Goal: Book appointment/travel/reservation

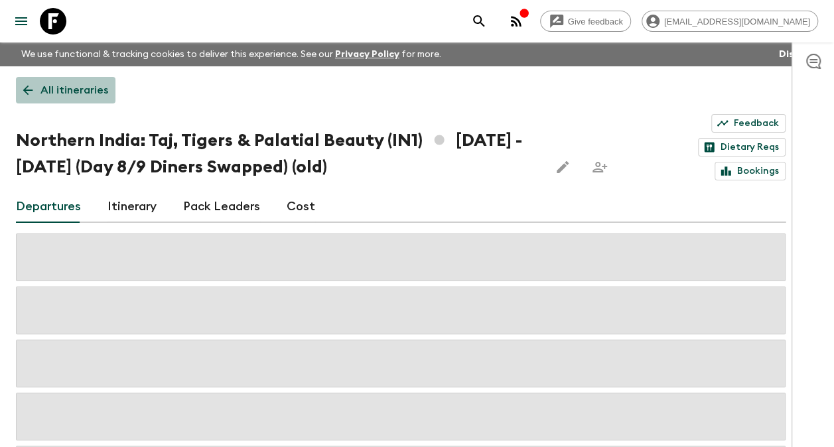
click at [74, 90] on p "All itineraries" at bounding box center [74, 90] width 68 height 16
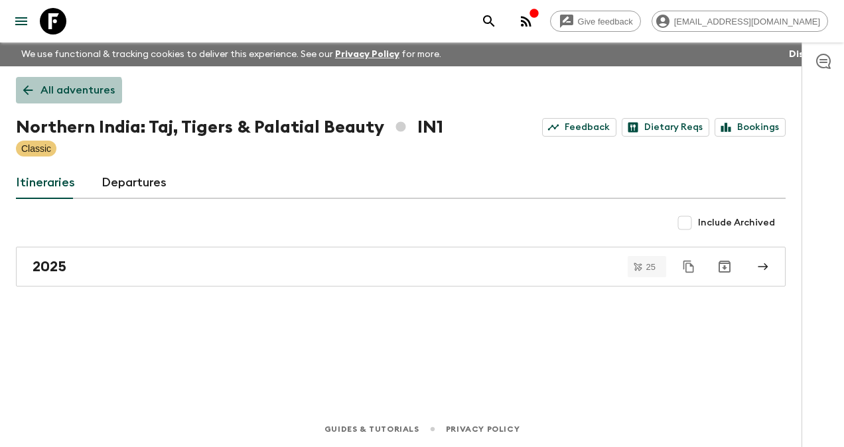
click at [66, 93] on p "All adventures" at bounding box center [77, 90] width 74 height 16
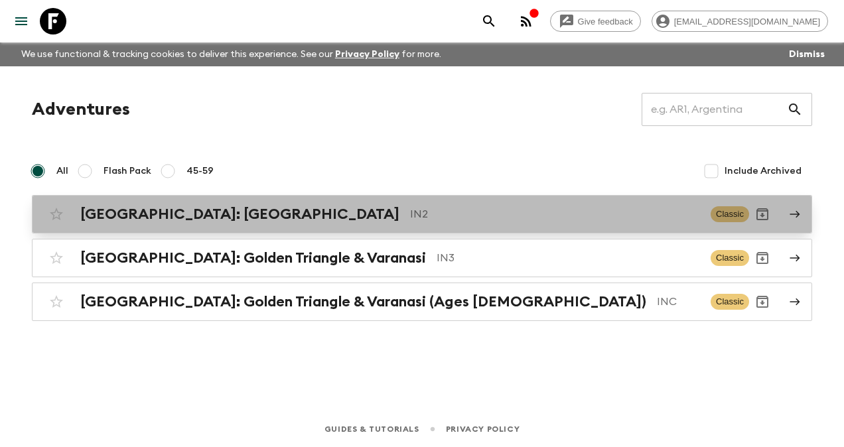
click at [143, 216] on h2 "[GEOGRAPHIC_DATA]: [GEOGRAPHIC_DATA]" at bounding box center [239, 214] width 319 height 17
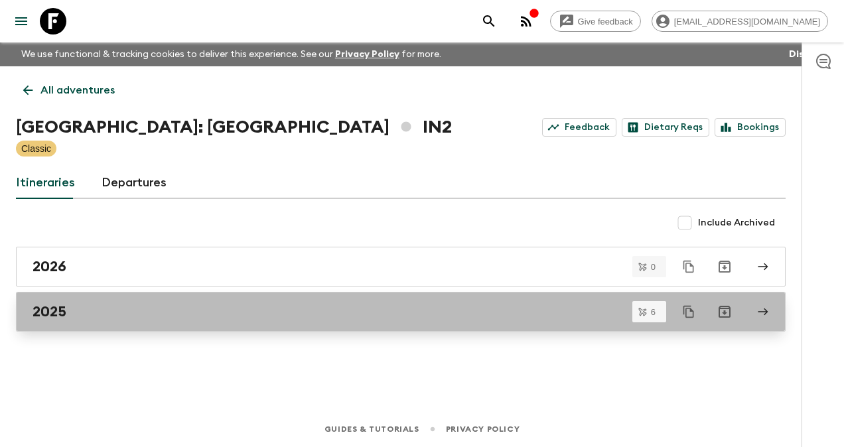
click at [40, 314] on h2 "2025" at bounding box center [50, 311] width 34 height 17
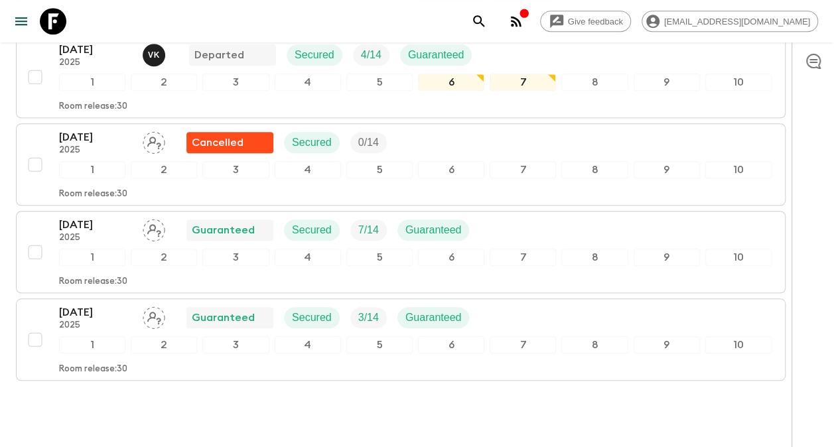
scroll to position [470, 0]
